Goal: Find contact information: Obtain details needed to contact an individual or organization

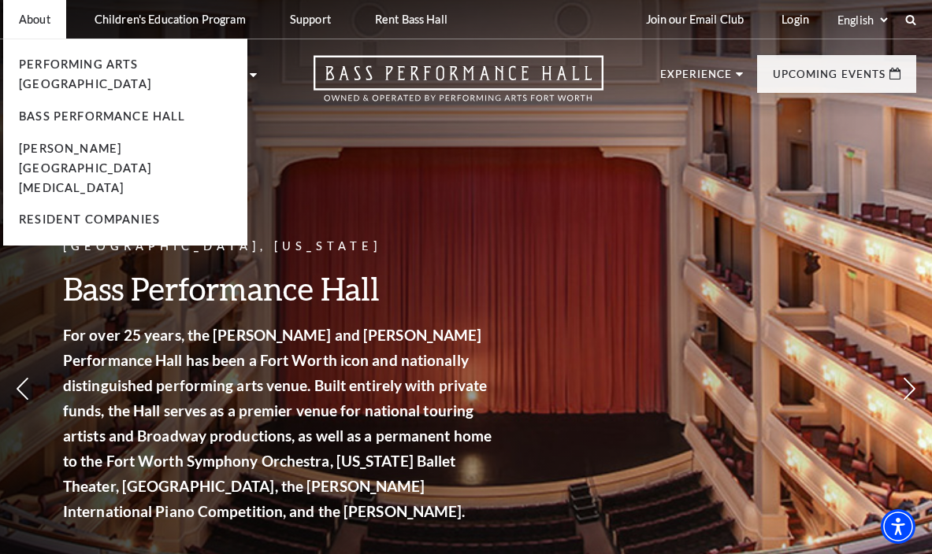
click at [39, 25] on p "About" at bounding box center [35, 19] width 32 height 13
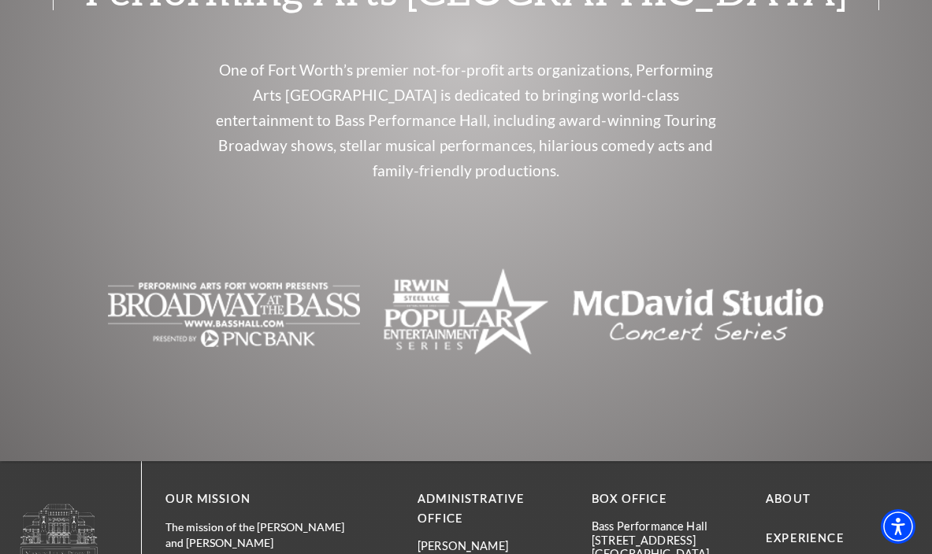
scroll to position [6034, 0]
drag, startPoint x: 547, startPoint y: 278, endPoint x: 410, endPoint y: 247, distance: 139.7
drag, startPoint x: 721, startPoint y: 243, endPoint x: 586, endPoint y: 235, distance: 134.9
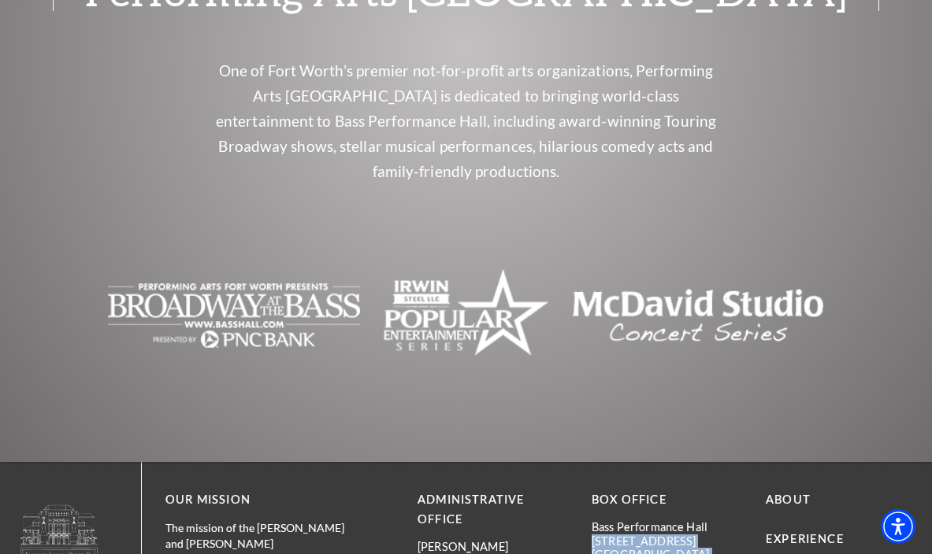
copy div "[STREET_ADDRESS][US_STATE]"
